Goal: Find specific page/section: Find specific page/section

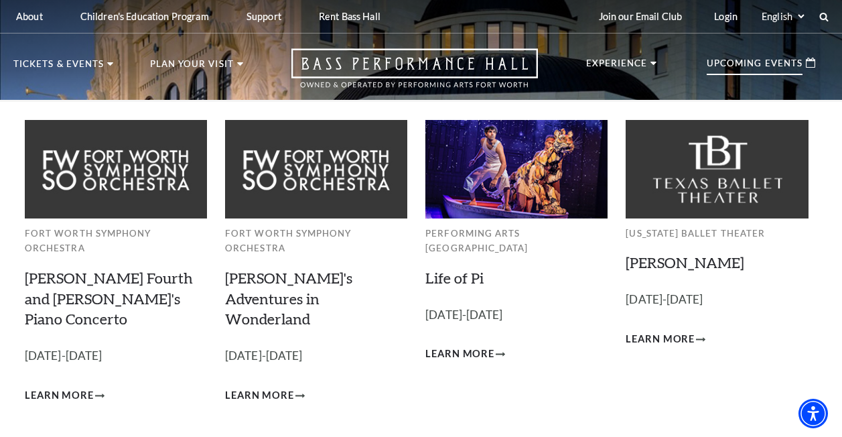
click at [727, 66] on p "Upcoming Events" at bounding box center [754, 67] width 96 height 16
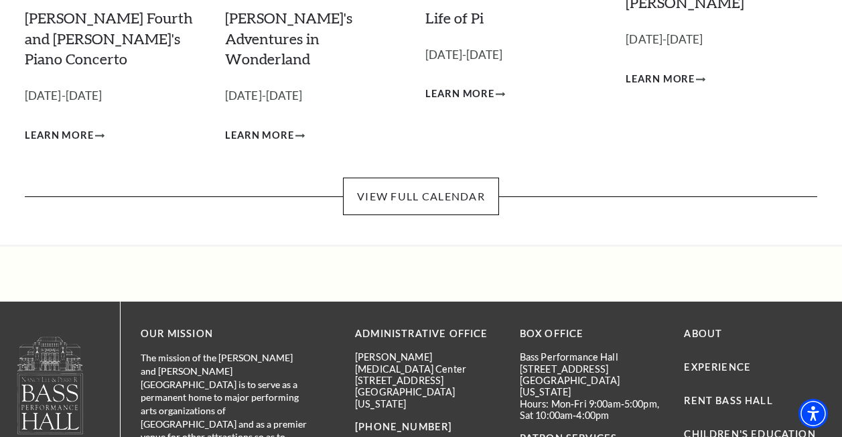
scroll to position [268, 0]
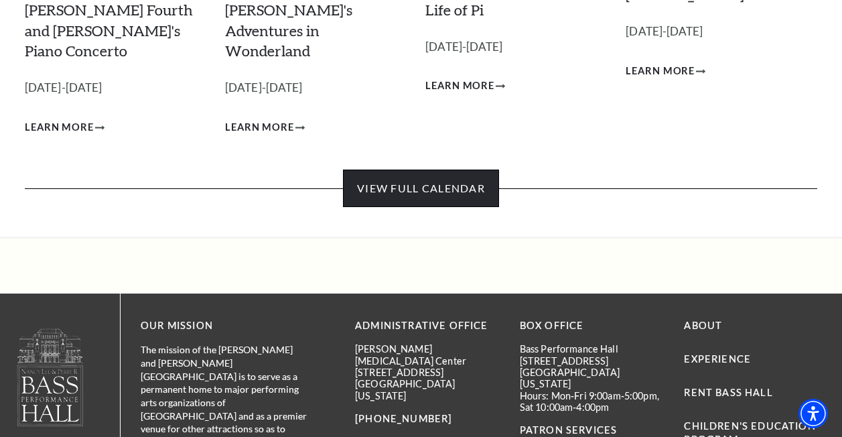
click at [435, 169] on link "View Full Calendar" at bounding box center [421, 187] width 156 height 37
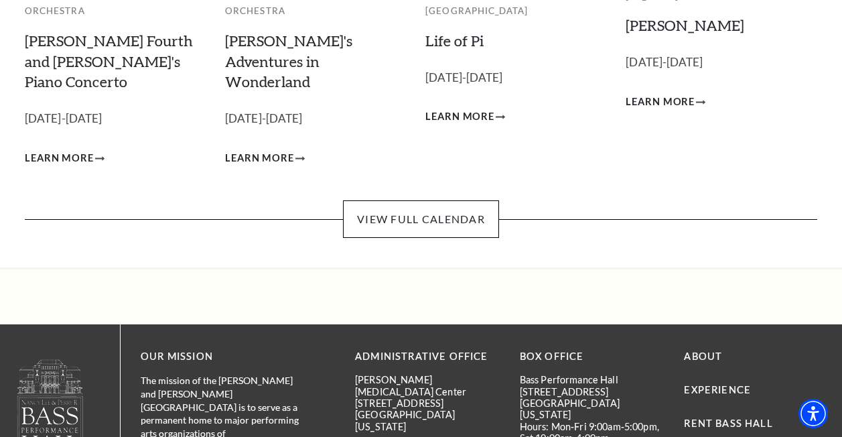
scroll to position [268, 0]
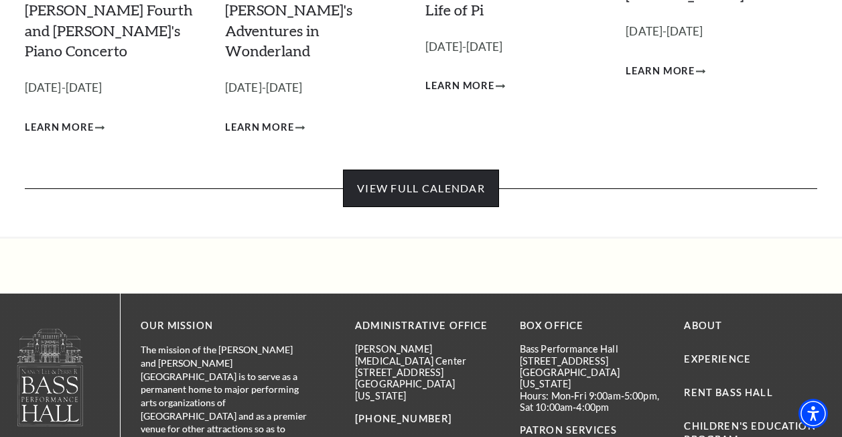
click at [442, 169] on link "View Full Calendar" at bounding box center [421, 187] width 156 height 37
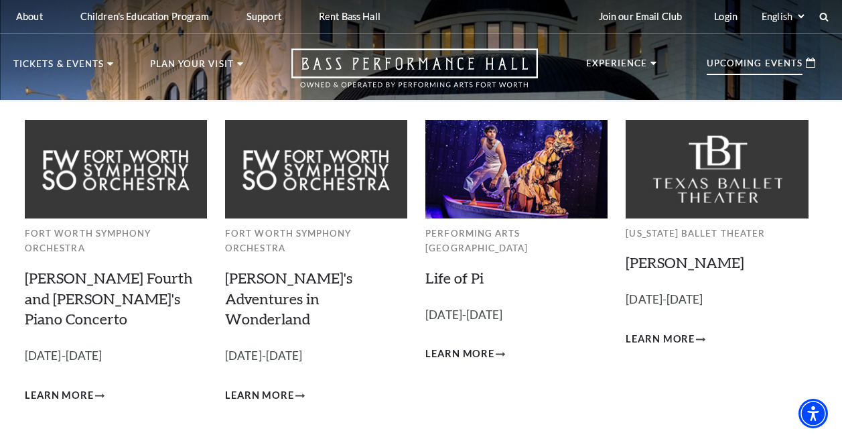
click at [752, 64] on p "Upcoming Events" at bounding box center [754, 67] width 96 height 16
click at [798, 62] on p "Upcoming Events" at bounding box center [754, 67] width 96 height 16
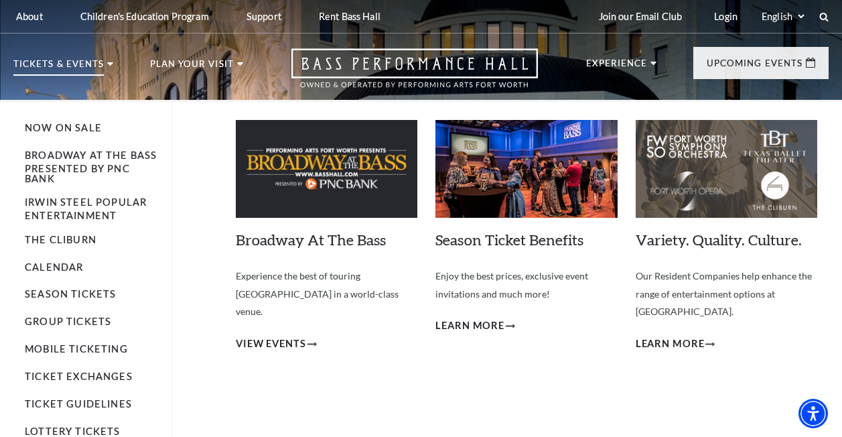
click at [86, 66] on p "Tickets & Events" at bounding box center [58, 68] width 90 height 16
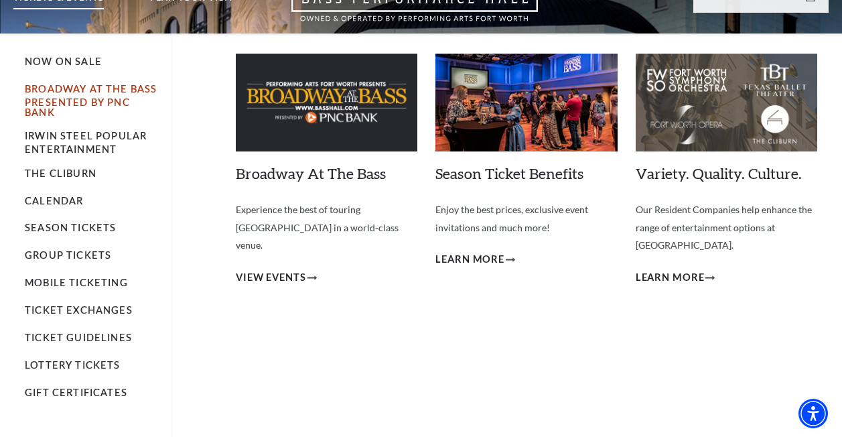
scroll to position [67, 0]
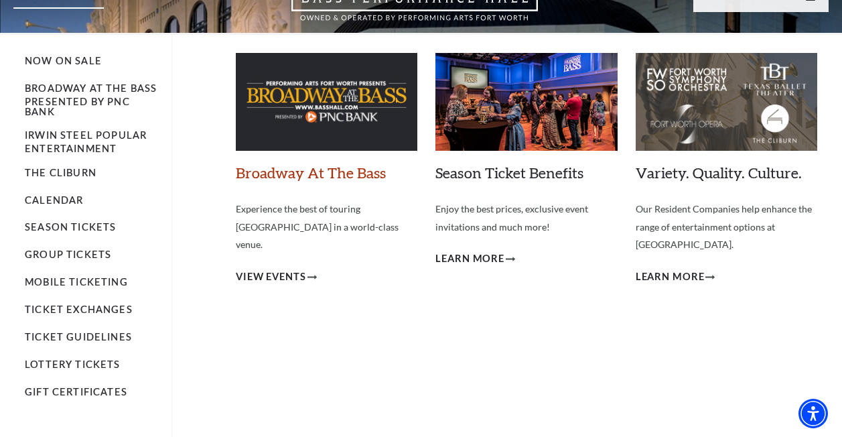
click at [347, 169] on link "Broadway At The Bass" at bounding box center [311, 172] width 150 height 18
